Goal: Task Accomplishment & Management: Manage account settings

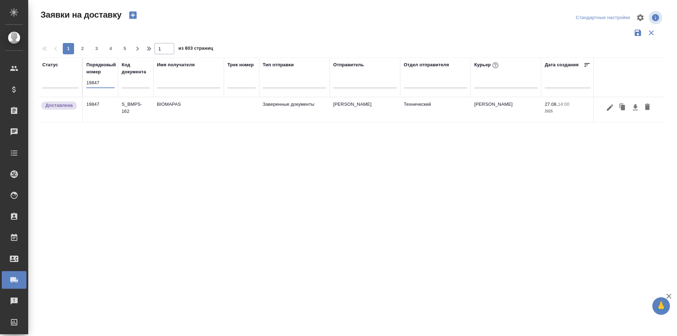
click at [102, 84] on input "19847" at bounding box center [100, 83] width 28 height 10
type input "19991"
click at [609, 106] on icon "button" at bounding box center [610, 109] width 8 height 8
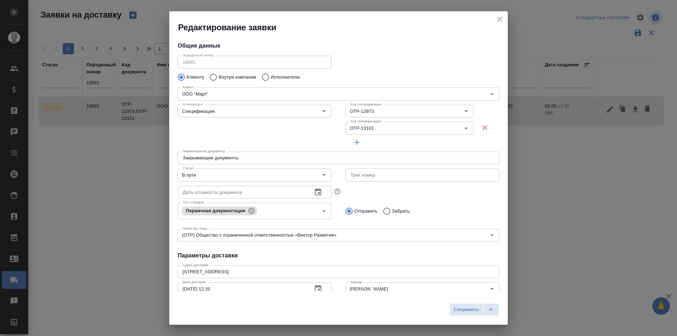
type input "[PERSON_NAME]"
type input "[PHONE_NUMBER]"
type input "[PERSON_NAME]"
click at [212, 177] on input "В пути" at bounding box center [243, 175] width 126 height 8
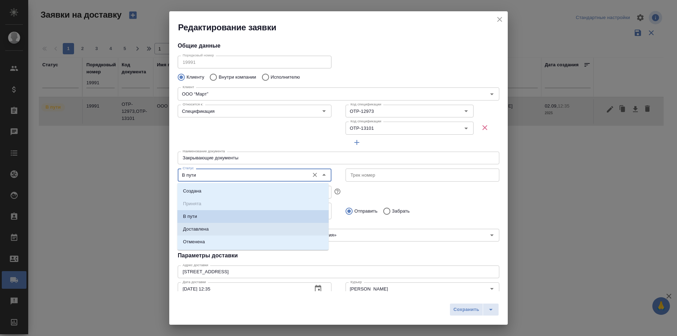
click at [220, 225] on li "Доставлена" at bounding box center [252, 229] width 151 height 13
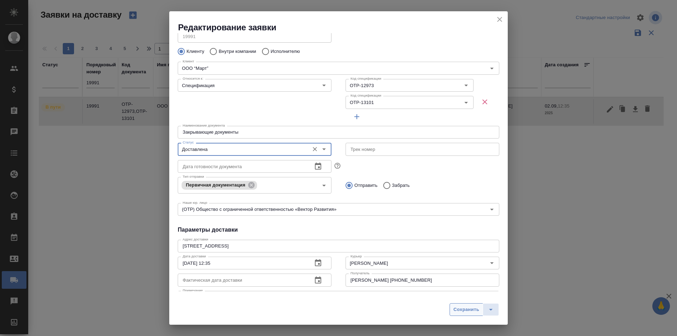
scroll to position [35, 0]
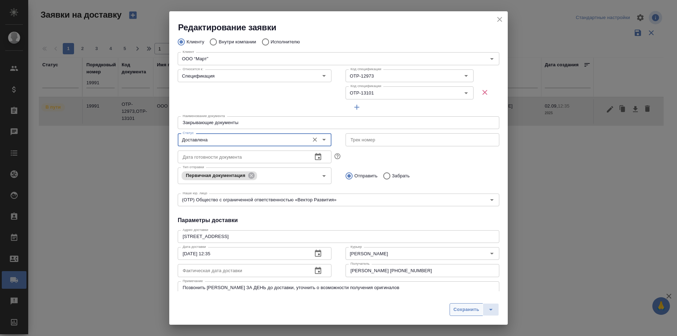
click at [460, 312] on span "Сохранить" at bounding box center [466, 310] width 26 height 8
type input "В пути"
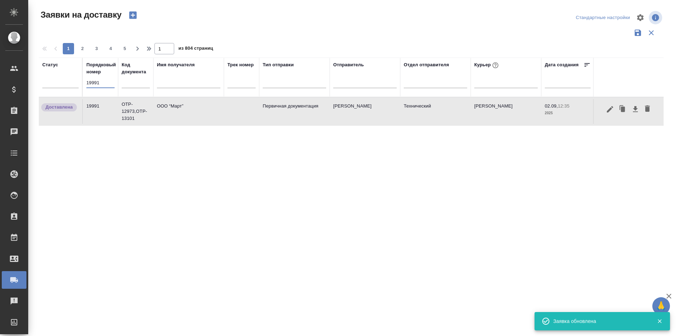
click at [92, 79] on input "19991" at bounding box center [100, 83] width 28 height 10
paste input "20137"
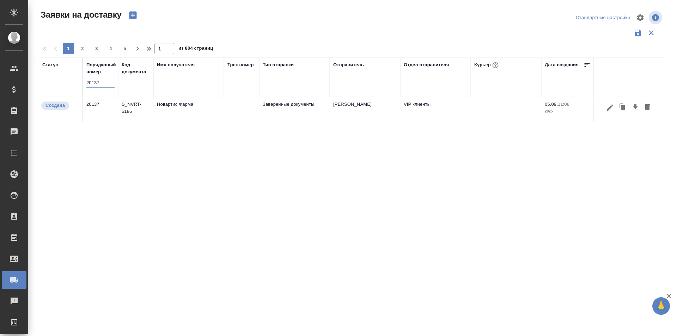
type input "20137"
click at [613, 110] on icon "button" at bounding box center [610, 107] width 8 height 8
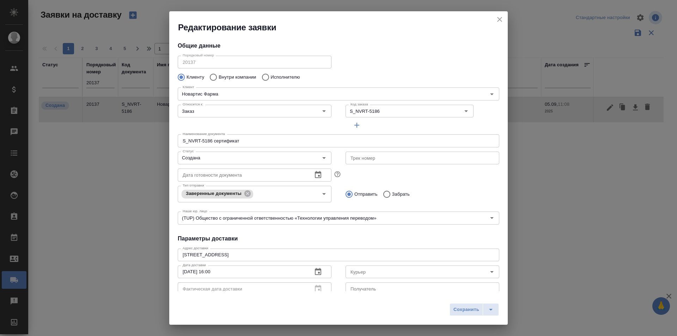
type input "Черных Юлия"
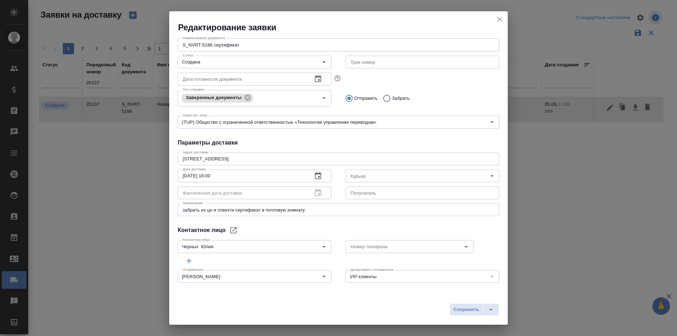
click at [497, 17] on icon "close" at bounding box center [499, 19] width 8 height 8
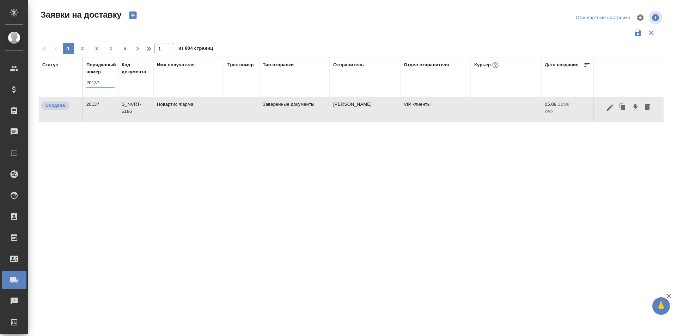
click at [98, 87] on input "20137" at bounding box center [100, 83] width 28 height 10
paste input "089"
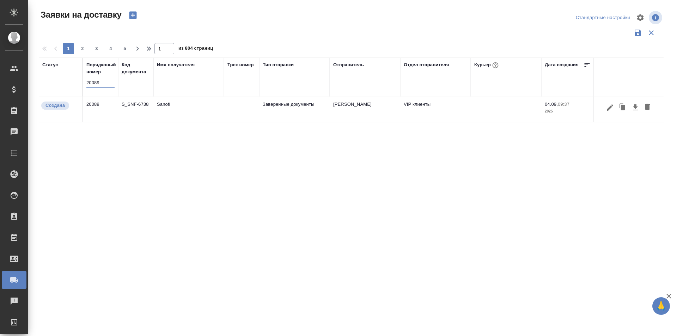
type input "20089"
click at [613, 106] on icon "button" at bounding box center [610, 107] width 6 height 6
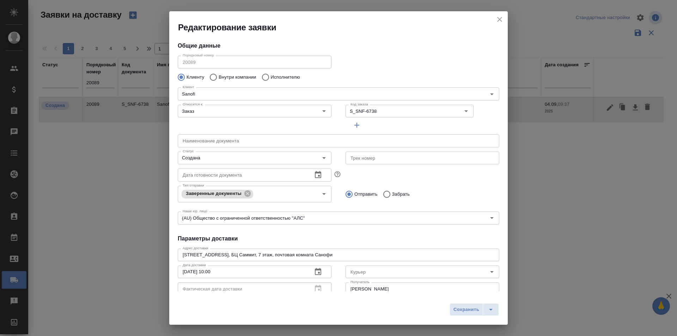
type input "Rybolovleva [PERSON_NAME]"
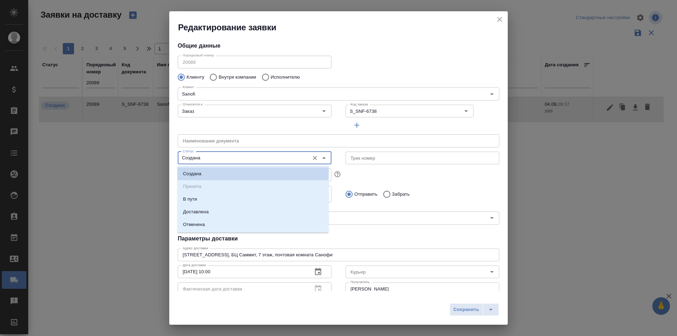
click at [237, 155] on input "Создана" at bounding box center [243, 158] width 126 height 8
click at [237, 206] on li "Доставлена" at bounding box center [252, 212] width 151 height 13
type input "Доставлена"
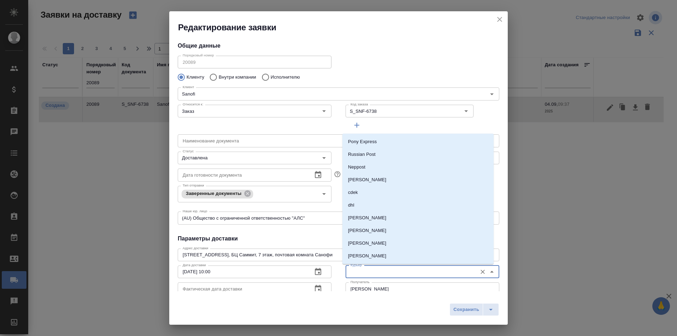
click at [375, 271] on input "Курьер" at bounding box center [411, 272] width 126 height 8
click at [386, 240] on p "[PERSON_NAME]" at bounding box center [367, 243] width 38 height 7
type input "[PERSON_NAME]"
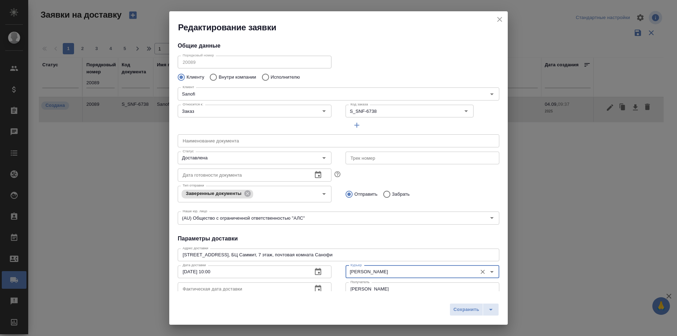
click at [459, 305] on button "Сохранить" at bounding box center [466, 309] width 33 height 13
type input "Создана"
